Goal: Task Accomplishment & Management: Complete application form

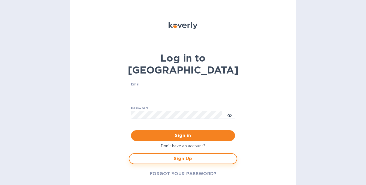
click at [172, 156] on span "Sign Up" at bounding box center [183, 159] width 98 height 7
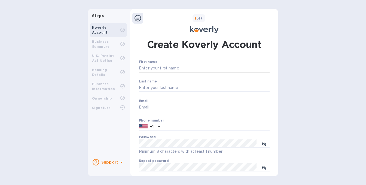
click at [174, 68] on input "First name" at bounding box center [204, 68] width 131 height 8
type input "[PERSON_NAME]"
type input "[EMAIL_ADDRESS][DOMAIN_NAME]"
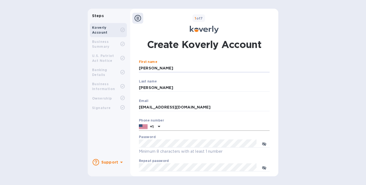
click at [190, 125] on input "text" at bounding box center [215, 127] width 107 height 8
type input "8153975993"
click at [139, 181] on button "Verify email address" at bounding box center [204, 186] width 131 height 11
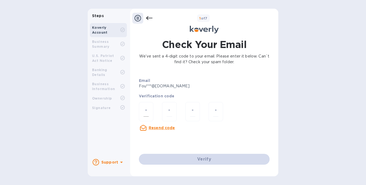
click at [146, 112] on input "number" at bounding box center [145, 112] width 5 height 10
type input "5"
type input "2"
type input "7"
type input "8"
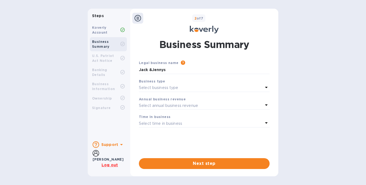
click at [205, 85] on div "Select business type" at bounding box center [201, 88] width 124 height 8
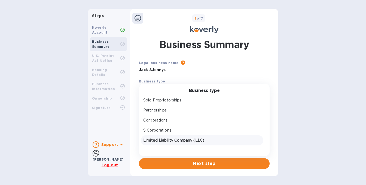
click at [188, 139] on p "Limited Liability Company (LLC)" at bounding box center [201, 141] width 117 height 6
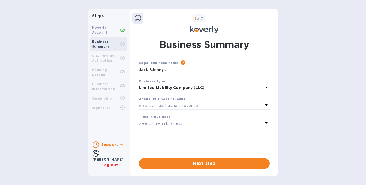
click at [197, 105] on p "Select annual business revenue" at bounding box center [168, 106] width 59 height 6
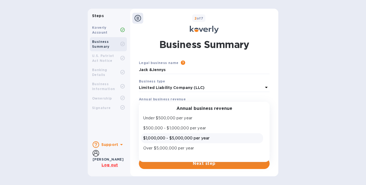
click at [202, 137] on p "$1,000,000 - $5,000,000 per year" at bounding box center [201, 139] width 117 height 6
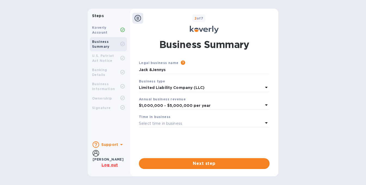
click at [209, 125] on div "Select time in business" at bounding box center [201, 124] width 124 height 8
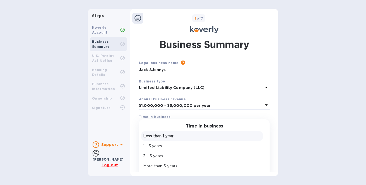
click at [173, 136] on p "Less than 1 year" at bounding box center [201, 137] width 117 height 6
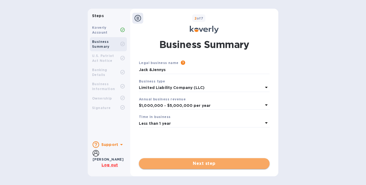
click at [207, 163] on span "Next step" at bounding box center [204, 164] width 122 height 7
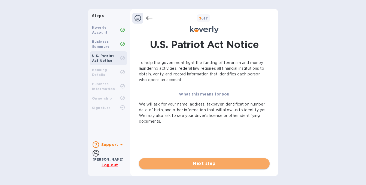
click at [210, 162] on span "Next step" at bounding box center [204, 164] width 122 height 7
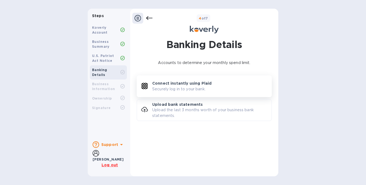
click at [211, 88] on div "Connect instantly using Plaid Securely log in to your bank." at bounding box center [211, 86] width 119 height 11
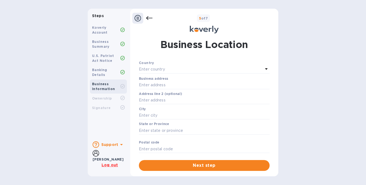
click at [175, 69] on div "Enter country" at bounding box center [201, 70] width 124 height 8
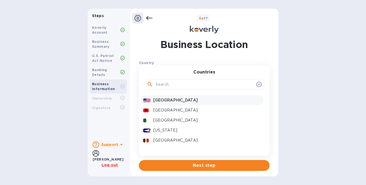
click at [167, 101] on p "[GEOGRAPHIC_DATA]" at bounding box center [206, 101] width 107 height 6
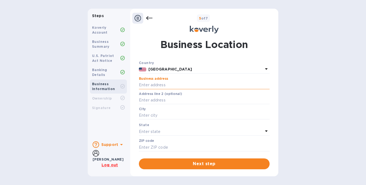
drag, startPoint x: 169, startPoint y: 85, endPoint x: 171, endPoint y: 89, distance: 4.4
click at [170, 85] on input "text" at bounding box center [204, 85] width 131 height 8
type input "[STREET_ADDRESS]"
type input "[GEOGRAPHIC_DATA]"
type input "53545"
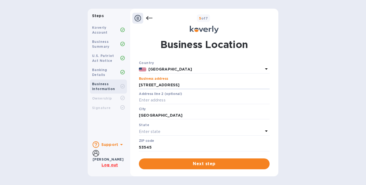
scroll to position [1, 0]
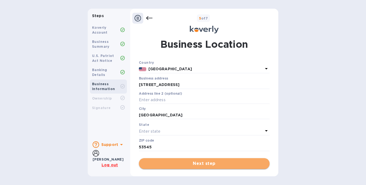
click at [201, 164] on span "Next step" at bounding box center [204, 164] width 122 height 7
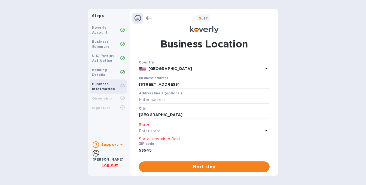
click at [157, 131] on p "Enter state" at bounding box center [149, 132] width 21 height 6
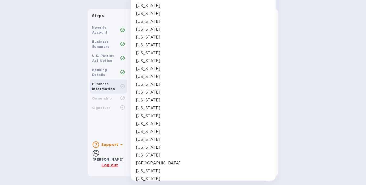
scroll to position [312, 0]
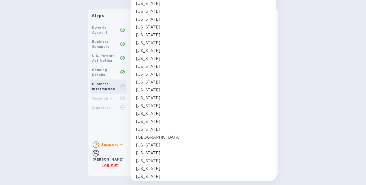
click at [150, 169] on p "[US_STATE]" at bounding box center [148, 169] width 24 height 6
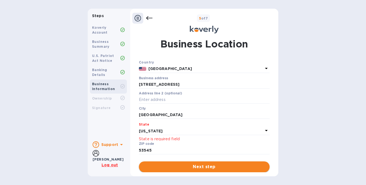
click at [205, 169] on span "Next step" at bounding box center [204, 167] width 122 height 7
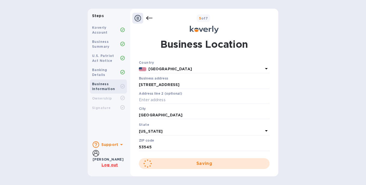
scroll to position [0, 0]
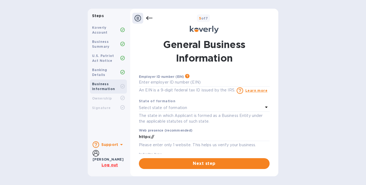
click at [186, 88] on p "An EIN is a 9-digit federal tax ID issued by the IRS." at bounding box center [187, 91] width 96 height 6
click at [187, 80] on input "text" at bounding box center [204, 83] width 131 height 8
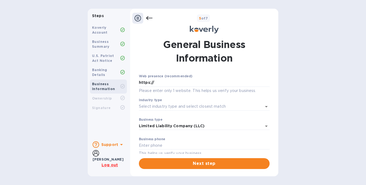
scroll to position [82, 0]
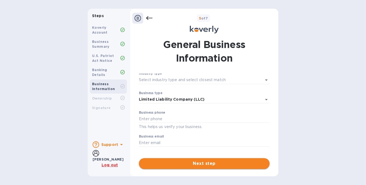
type input "***51"
click at [206, 166] on span "Next step" at bounding box center [204, 164] width 122 height 7
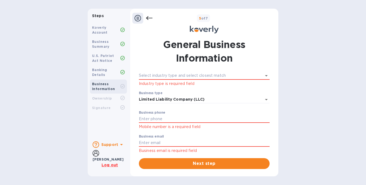
scroll to position [53, 0]
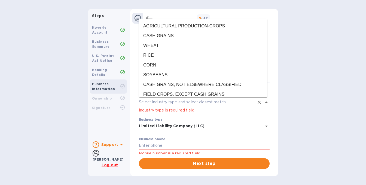
click at [199, 101] on input "Industry type" at bounding box center [196, 102] width 115 height 8
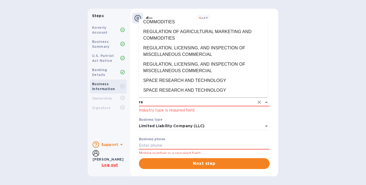
scroll to position [0, 0]
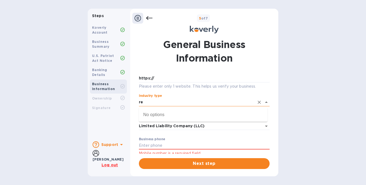
type input "r"
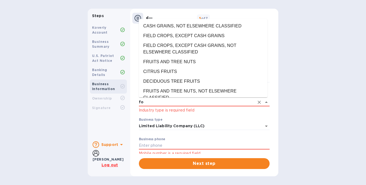
type input "f"
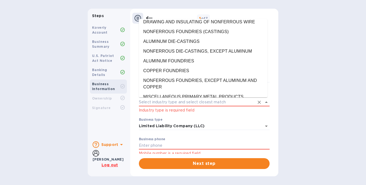
scroll to position [6466, 0]
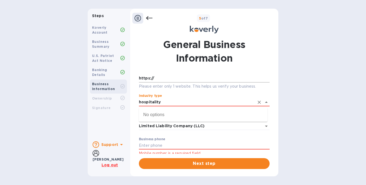
click at [139, 159] on button "Next step" at bounding box center [204, 164] width 131 height 11
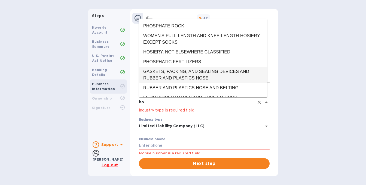
type input "h"
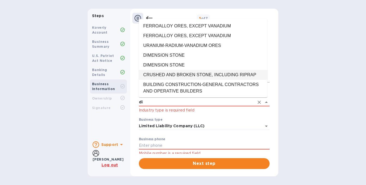
type input "d"
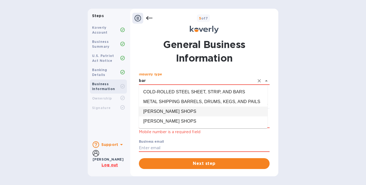
scroll to position [76, 0]
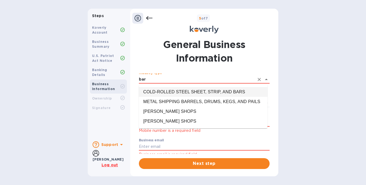
type input "bar"
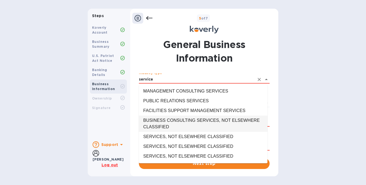
scroll to position [1812, 0]
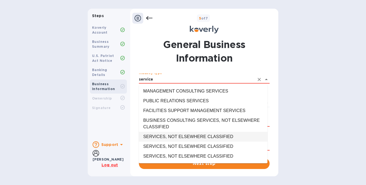
click at [221, 136] on li "SERVICES, NOT ELSEWHERE CLASSIFIED" at bounding box center [203, 137] width 128 height 10
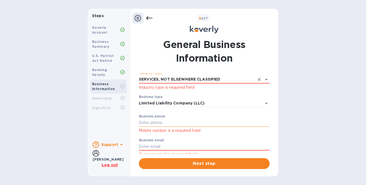
type input "SERVICES, NOT ELSEWHERE CLASSIFIED"
click at [179, 124] on input "text" at bounding box center [204, 123] width 131 height 8
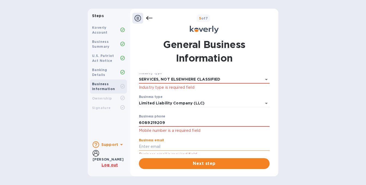
click at [151, 146] on input "text" at bounding box center [204, 147] width 131 height 8
click at [154, 110] on p "​" at bounding box center [204, 111] width 131 height 6
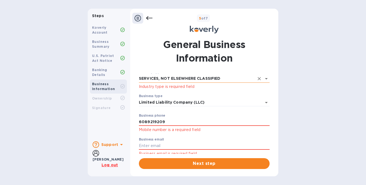
scroll to position [80, 0]
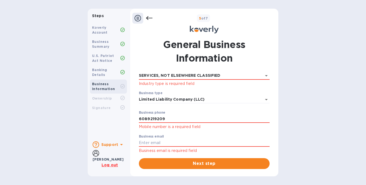
click at [168, 104] on p "​" at bounding box center [204, 107] width 131 height 6
drag, startPoint x: 168, startPoint y: 106, endPoint x: 168, endPoint y: 110, distance: 3.8
click at [168, 108] on p "​" at bounding box center [204, 107] width 131 height 6
click at [170, 119] on input "6089219209" at bounding box center [204, 119] width 131 height 8
click at [155, 134] on div "Employer ID number (EIN) Please make sure it matches the information on your SS…" at bounding box center [204, 114] width 131 height 81
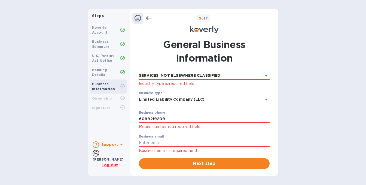
click at [188, 130] on p "Mobile number is a required field" at bounding box center [204, 127] width 131 height 6
click at [169, 141] on input "text" at bounding box center [204, 143] width 131 height 8
drag, startPoint x: 163, startPoint y: 119, endPoint x: 132, endPoint y: 122, distance: 30.6
click at [132, 122] on div "General Business Information Employer ID number (EIN) Please make sure it match…" at bounding box center [204, 104] width 148 height 138
type input "8153975993"
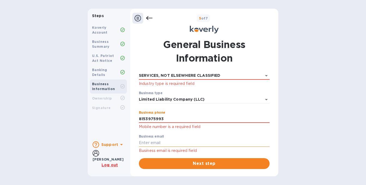
click at [153, 142] on input "text" at bounding box center [204, 143] width 131 height 8
type input "[EMAIL_ADDRESS][DOMAIN_NAME]"
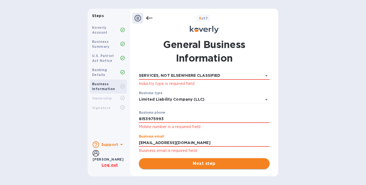
click at [204, 167] on button "Next step" at bounding box center [204, 164] width 131 height 11
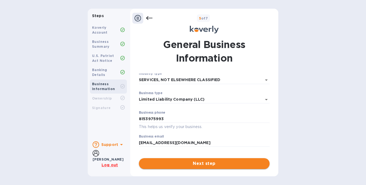
scroll to position [76, 0]
click at [210, 166] on span "Next step" at bounding box center [204, 164] width 122 height 7
drag, startPoint x: 203, startPoint y: 163, endPoint x: 203, endPoint y: 167, distance: 4.6
click at [203, 166] on span "Next step" at bounding box center [204, 164] width 122 height 7
click at [202, 163] on span "Next step" at bounding box center [204, 164] width 122 height 7
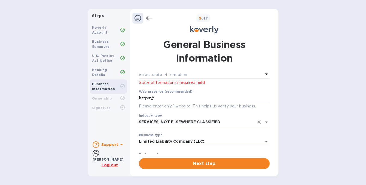
scroll to position [0, 0]
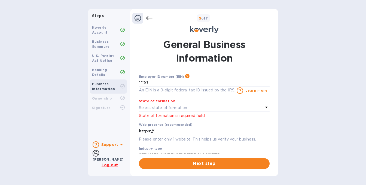
click at [161, 114] on p "State of formation is required field" at bounding box center [204, 116] width 131 height 6
click at [163, 118] on p "State of formation is required field" at bounding box center [204, 116] width 131 height 6
click at [163, 109] on p "Select state of formation" at bounding box center [163, 108] width 48 height 6
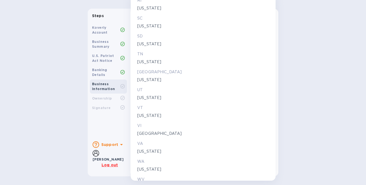
scroll to position [906, 0]
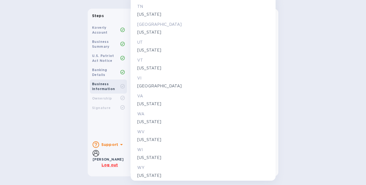
click at [142, 167] on p "WY" at bounding box center [203, 168] width 132 height 6
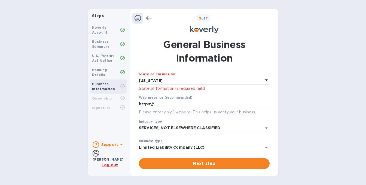
scroll to position [0, 0]
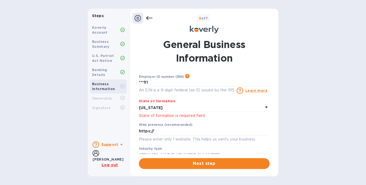
click at [175, 106] on p "[US_STATE]" at bounding box center [201, 108] width 124 height 6
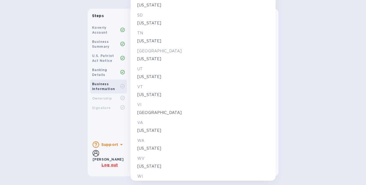
scroll to position [905, 0]
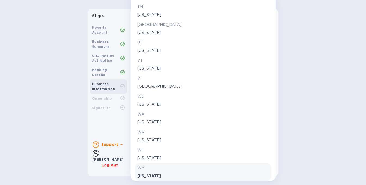
click at [147, 157] on p "[US_STATE]" at bounding box center [203, 159] width 132 height 6
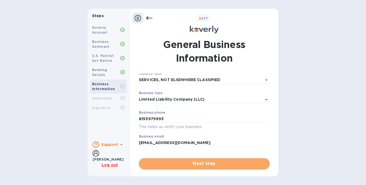
click at [199, 163] on span "Next step" at bounding box center [204, 164] width 122 height 7
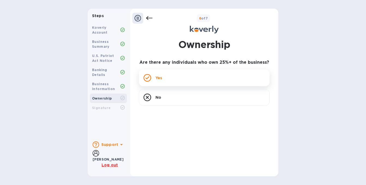
click at [153, 77] on div "Yes" at bounding box center [204, 78] width 131 height 17
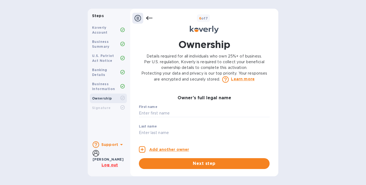
scroll to position [0, 0]
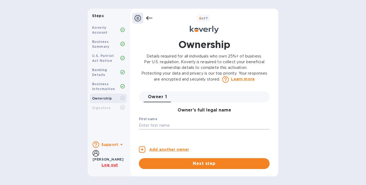
click at [218, 127] on input "text" at bounding box center [204, 126] width 131 height 8
type input "[PERSON_NAME]"
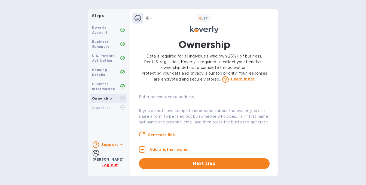
scroll to position [58, 0]
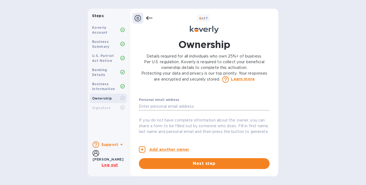
type input "[PERSON_NAME]"
click at [169, 106] on input "text" at bounding box center [204, 107] width 131 height 8
type input "[EMAIL_ADDRESS][DOMAIN_NAME]"
type input "[STREET_ADDRESS][PERSON_NAME]"
type input "[GEOGRAPHIC_DATA]"
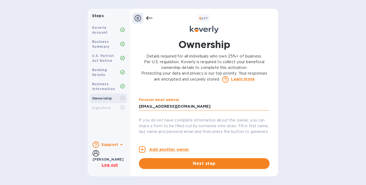
type input "[GEOGRAPHIC_DATA]"
type input "53546"
type input "***93"
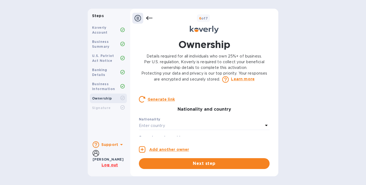
scroll to position [113, 0]
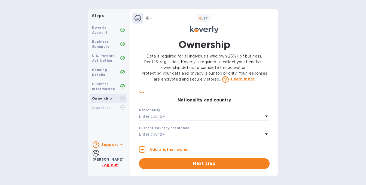
click at [153, 120] on p "Enter country" at bounding box center [152, 117] width 26 height 6
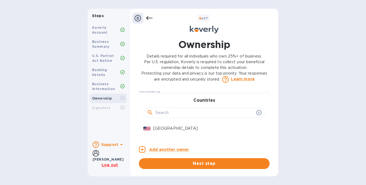
scroll to position [140, 0]
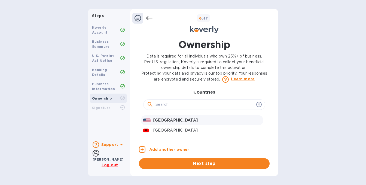
click at [198, 123] on p "[GEOGRAPHIC_DATA]" at bounding box center [206, 121] width 107 height 6
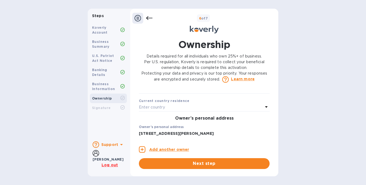
click at [169, 112] on div "Enter country" at bounding box center [201, 108] width 124 height 8
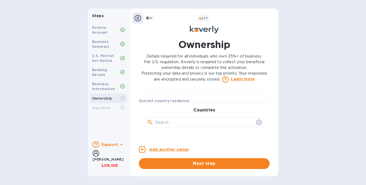
click at [172, 112] on div "Countries [GEOGRAPHIC_DATA] [GEOGRAPHIC_DATA] [GEOGRAPHIC_DATA] [US_STATE] [GEO…" at bounding box center [204, 149] width 131 height 91
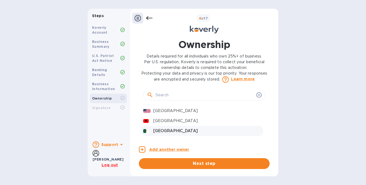
scroll to position [167, 0]
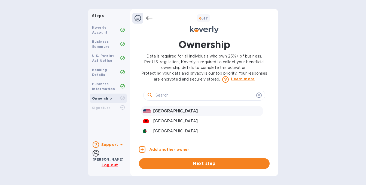
click at [174, 114] on p "[GEOGRAPHIC_DATA]" at bounding box center [206, 112] width 107 height 6
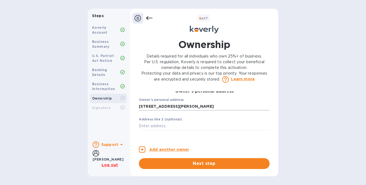
click at [199, 111] on input "[STREET_ADDRESS][PERSON_NAME]" at bounding box center [204, 107] width 131 height 8
drag, startPoint x: 199, startPoint y: 113, endPoint x: 102, endPoint y: 103, distance: 97.0
click at [102, 103] on div "Steps Koverly Account Business Summary U.S. Patriot Act Notice Banking Details …" at bounding box center [183, 93] width 190 height 168
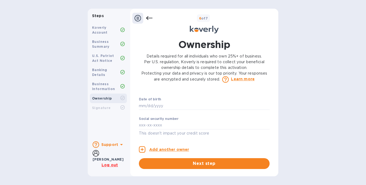
scroll to position [307, 0]
